Goal: Transaction & Acquisition: Purchase product/service

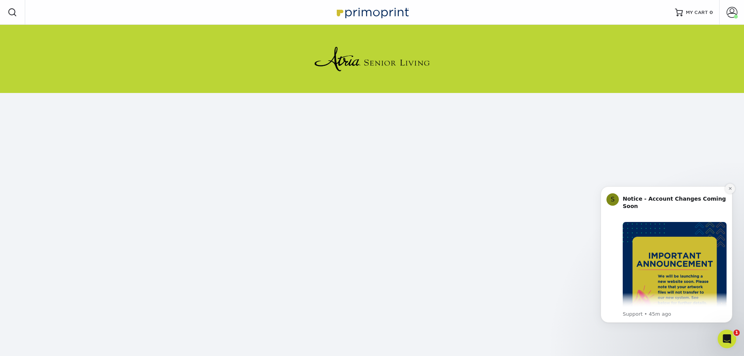
click at [730, 189] on icon "Dismiss notification" at bounding box center [730, 188] width 4 height 4
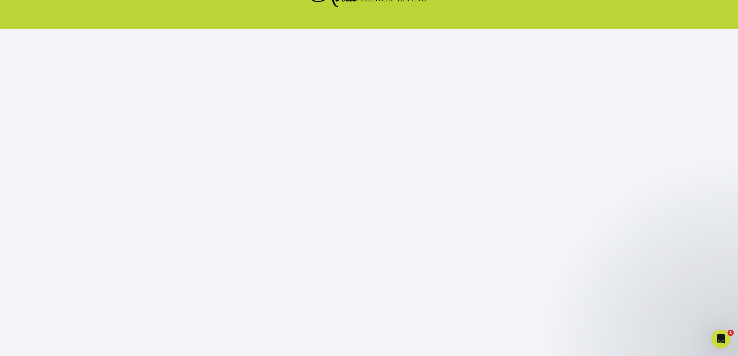
scroll to position [81, 0]
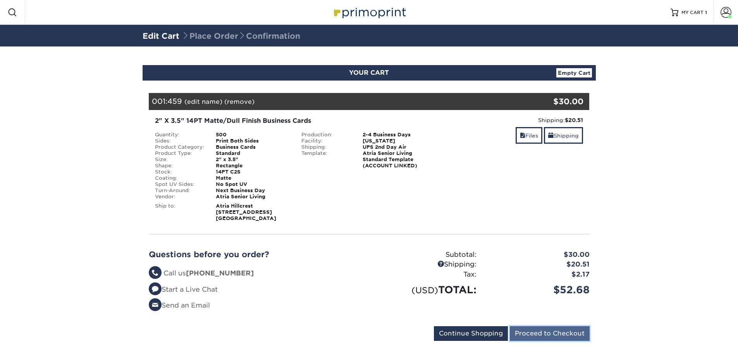
click at [557, 333] on input "Proceed to Checkout" at bounding box center [550, 333] width 80 height 15
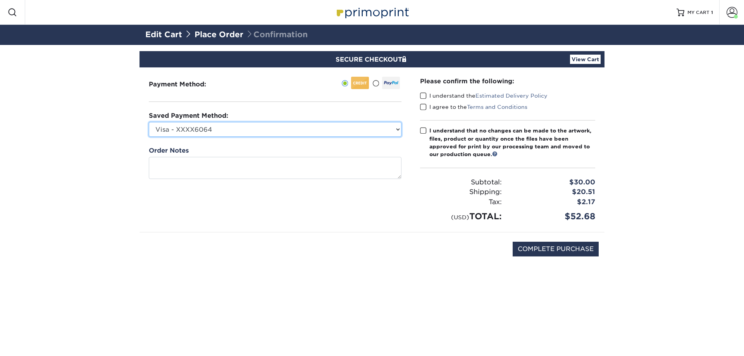
click at [246, 127] on select "Visa - XXXX6064 Visa - XXXX5682 Visa - XXXX5682 Visa - XXXX0003 Visa - XXXX3726…" at bounding box center [275, 129] width 252 height 15
select select "69364"
click at [149, 122] on select "Visa - XXXX6064 Visa - XXXX5682 Visa - XXXX5682 Visa - XXXX0003 Visa - XXXX3726…" at bounding box center [275, 129] width 252 height 15
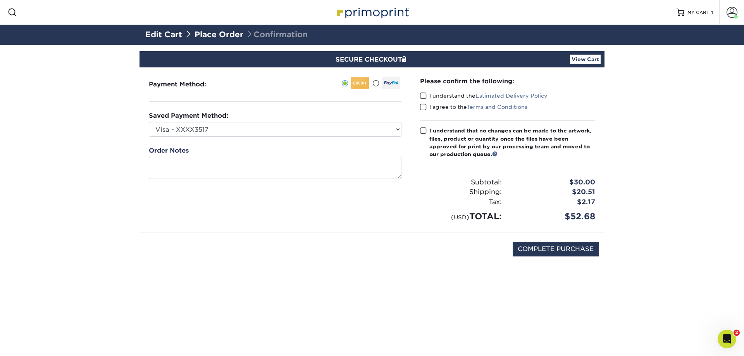
click at [424, 92] on span at bounding box center [423, 95] width 7 height 7
click at [0, 0] on input "I understand the Estimated Delivery Policy" at bounding box center [0, 0] width 0 height 0
click at [422, 109] on span at bounding box center [423, 106] width 7 height 7
click at [0, 0] on input "I agree to the Terms and Conditions" at bounding box center [0, 0] width 0 height 0
click at [422, 135] on label "I understand that no changes can be made to the artwork, files, product or quan…" at bounding box center [507, 143] width 175 height 32
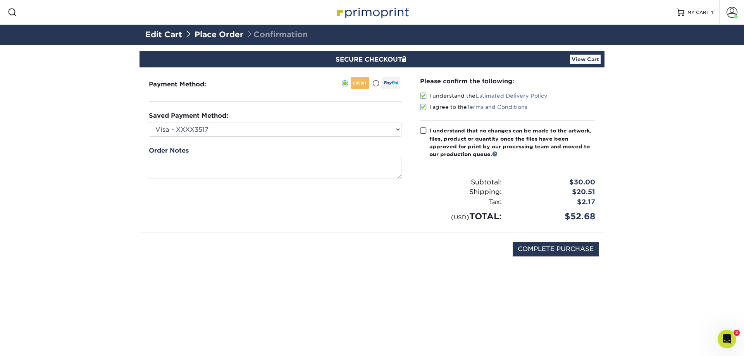
click at [0, 0] on input "I understand that no changes can be made to the artwork, files, product or quan…" at bounding box center [0, 0] width 0 height 0
click at [549, 248] on input "COMPLETE PURCHASE" at bounding box center [555, 249] width 86 height 15
type input "PROCESSING, PLEASE WAIT..."
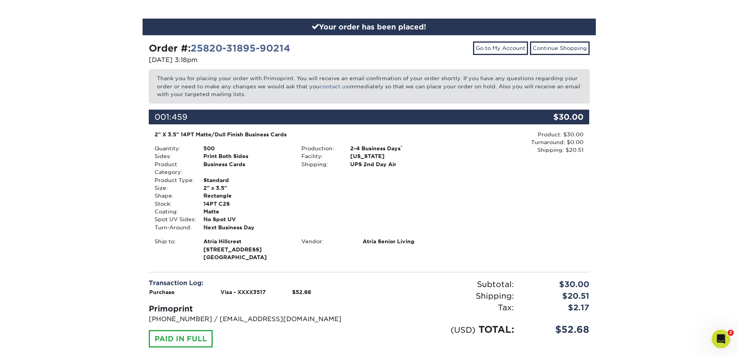
scroll to position [95, 0]
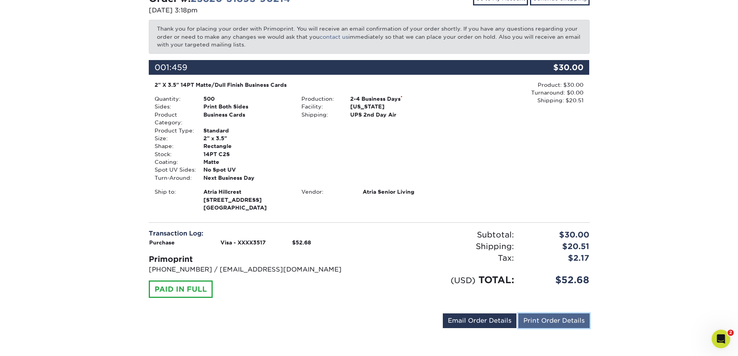
click at [549, 319] on link "Print Order Details" at bounding box center [553, 320] width 71 height 15
drag, startPoint x: 533, startPoint y: 206, endPoint x: 529, endPoint y: 193, distance: 14.0
click at [530, 196] on div "Product: $30.00 Turnaround: $0.00 Shipping: $20.51 Discount: - $0.00" at bounding box center [515, 147] width 147 height 132
